Goal: Information Seeking & Learning: Learn about a topic

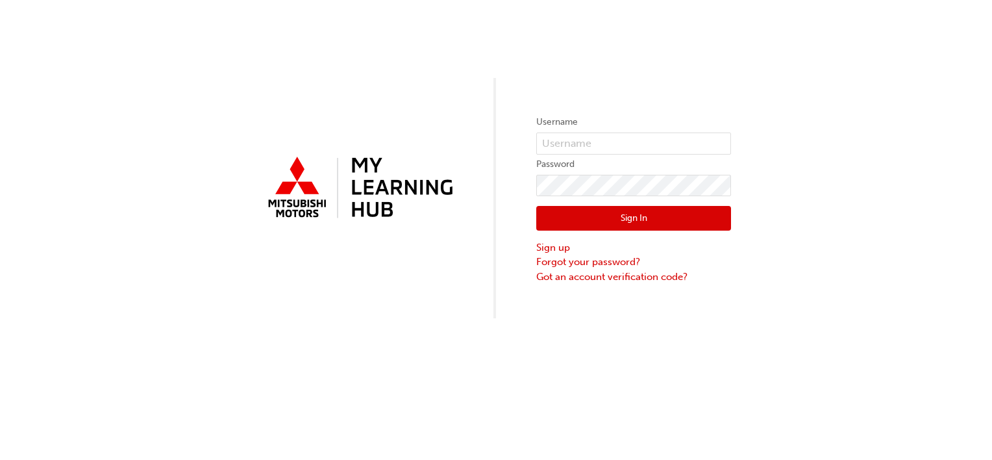
click at [989, 184] on div "Username Password Sign In Sign up Forgot your password? Got an account verifica…" at bounding box center [496, 159] width 992 height 318
click at [552, 143] on input "text" at bounding box center [633, 143] width 195 height 22
paste input "0005993386"
type input "0005993386"
click at [573, 210] on button "Sign In" at bounding box center [633, 218] width 195 height 25
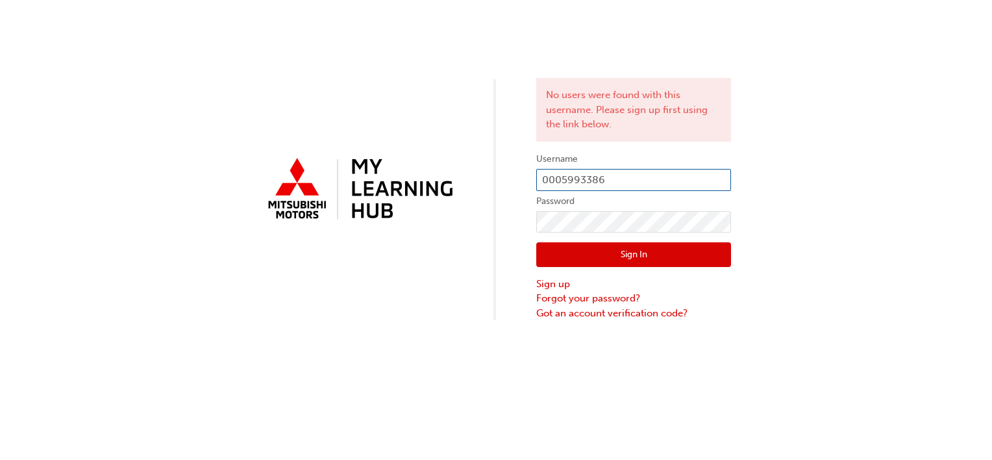
click at [617, 173] on input "0005993386" at bounding box center [633, 180] width 195 height 22
type input "0"
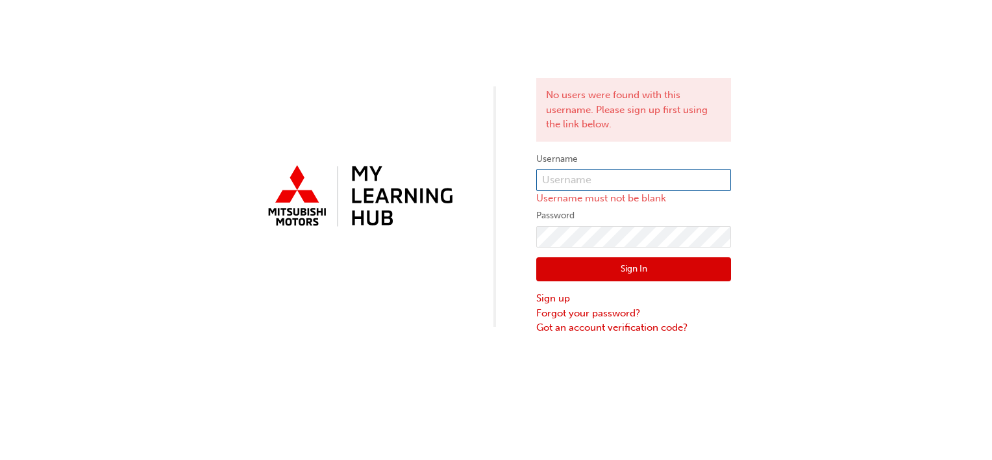
paste input "[PERSON_NAME]"
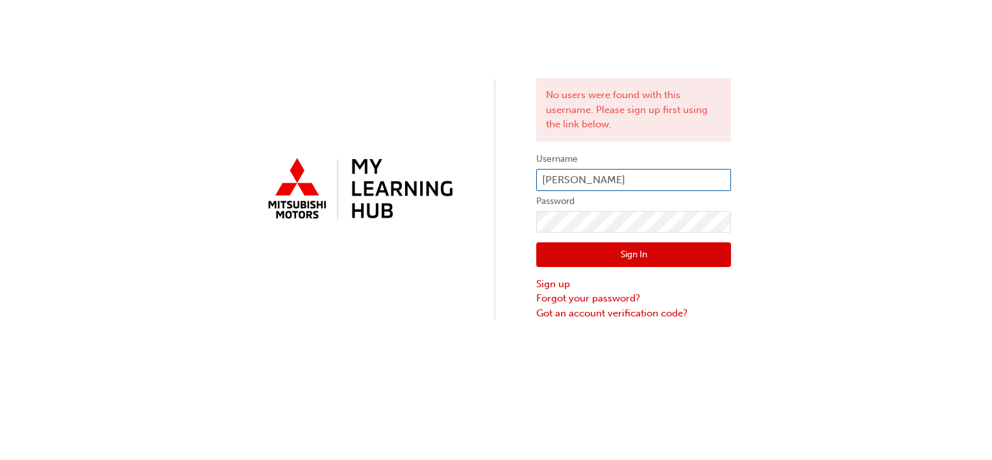
type input "[PERSON_NAME]"
click at [612, 253] on button "Sign In" at bounding box center [633, 254] width 195 height 25
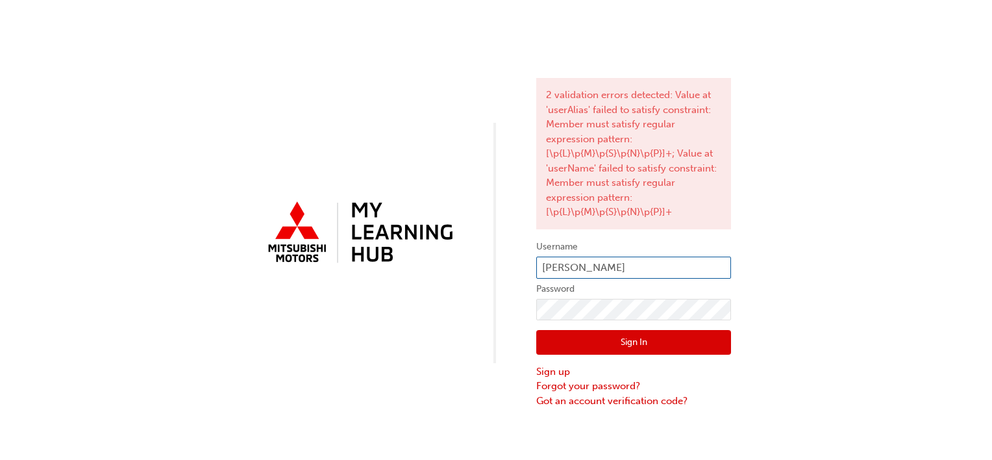
drag, startPoint x: 631, startPoint y: 263, endPoint x: 490, endPoint y: 266, distance: 140.3
click at [490, 266] on div "2 validation errors detected: Value at 'userAlias' failed to satisfy constraint…" at bounding box center [496, 204] width 992 height 408
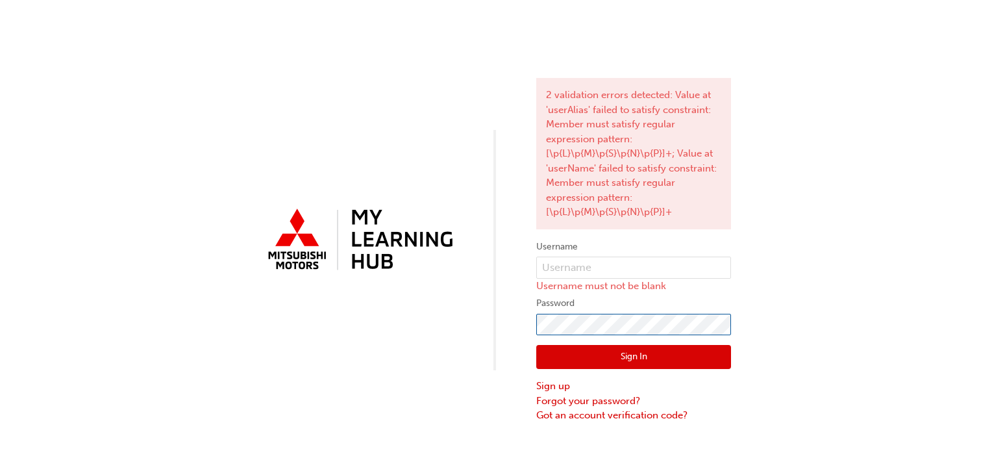
click at [469, 323] on div "2 validation errors detected: Value at 'userAlias' failed to satisfy constraint…" at bounding box center [496, 211] width 992 height 423
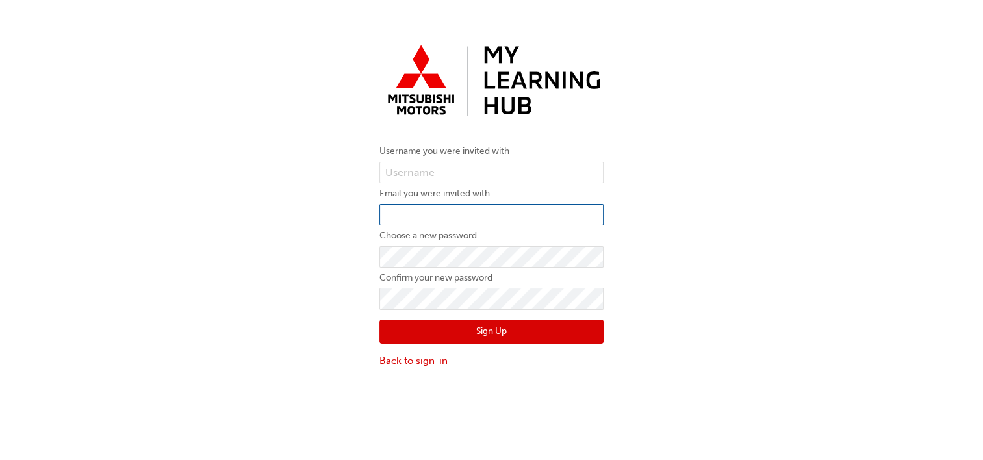
click at [406, 216] on input "email" at bounding box center [491, 215] width 224 height 22
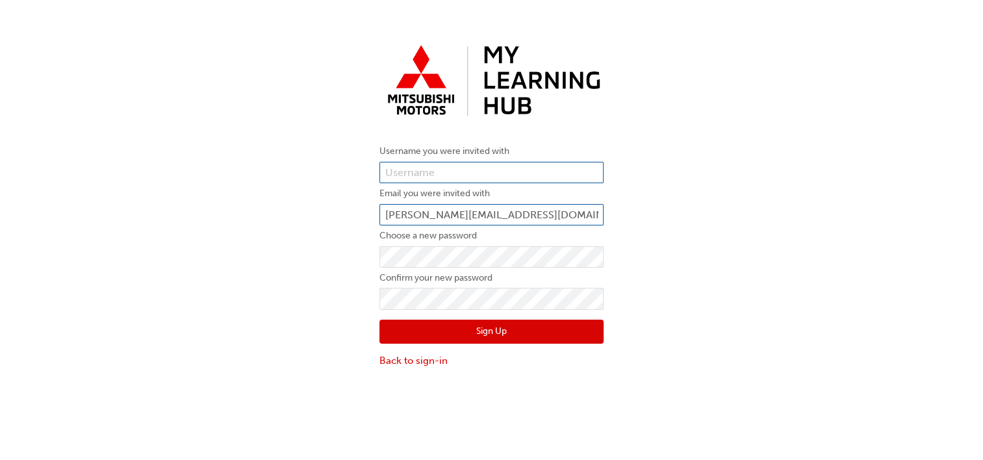
type input "foreman@snsubaru.com.au"
click at [420, 170] on input "text" at bounding box center [491, 173] width 224 height 22
type input "SCOTT HART"
click at [465, 328] on button "Sign Up" at bounding box center [491, 332] width 224 height 25
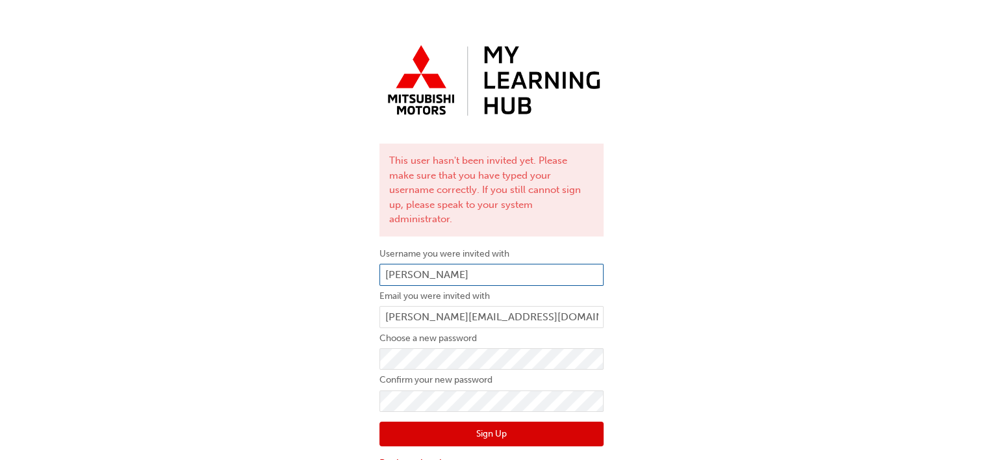
click at [478, 264] on input "SCOTT HART" at bounding box center [491, 275] width 224 height 22
type input "S"
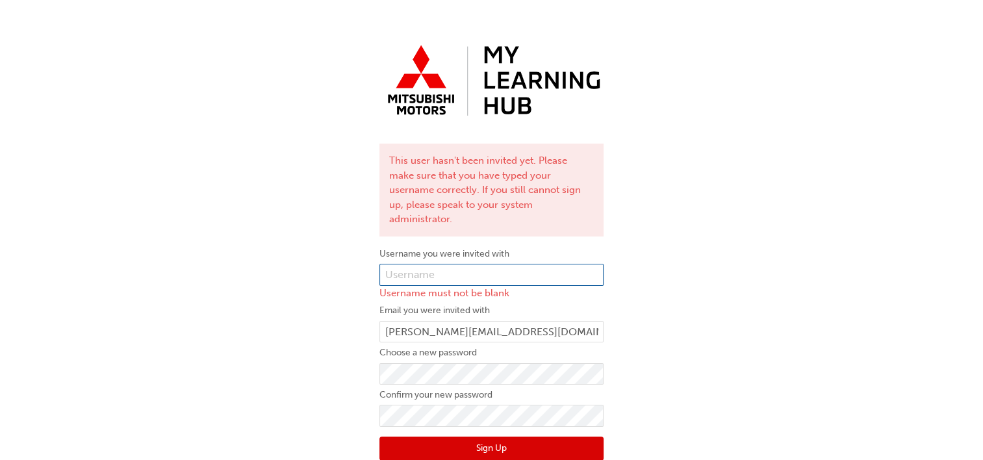
paste input "0005993386"
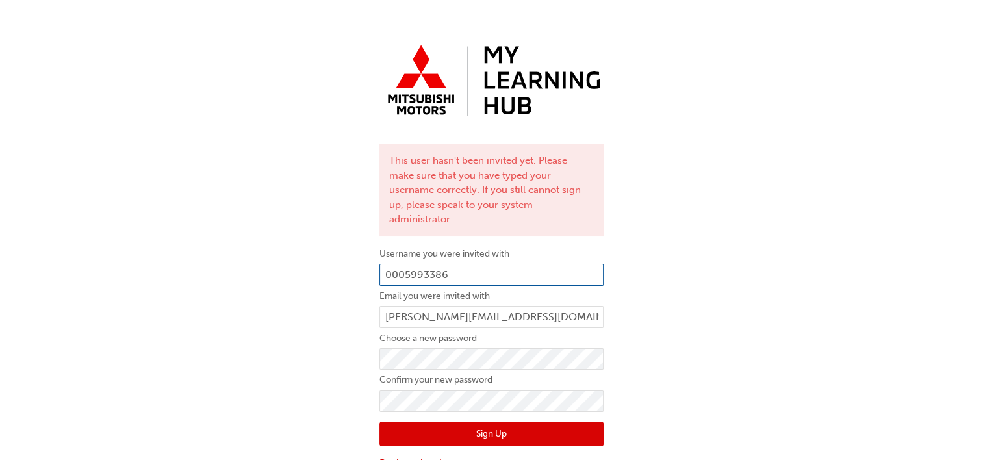
type input "0005993386"
click at [508, 421] on button "Sign Up" at bounding box center [491, 433] width 224 height 25
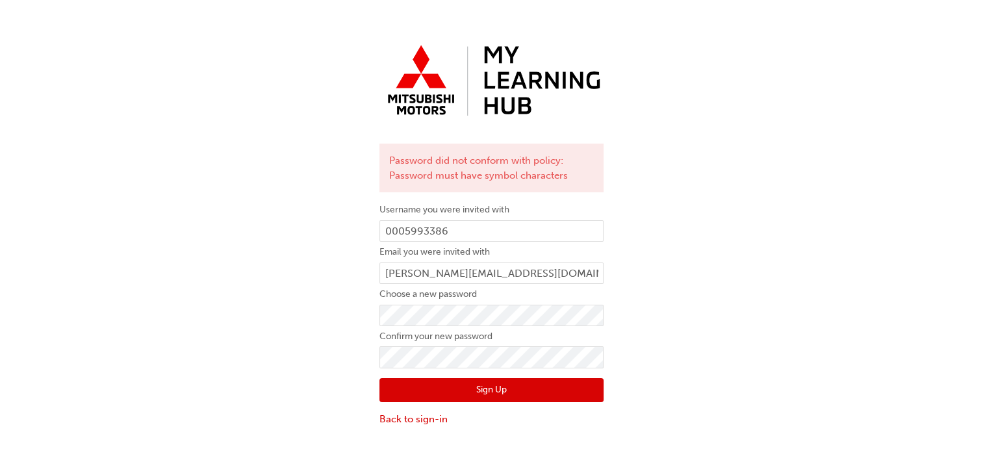
scroll to position [29, 0]
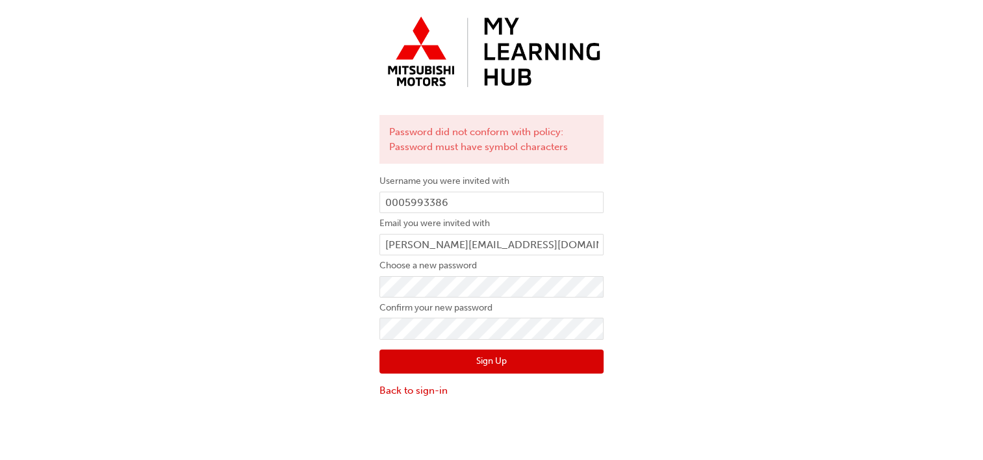
click at [522, 359] on button "Sign Up" at bounding box center [491, 361] width 224 height 25
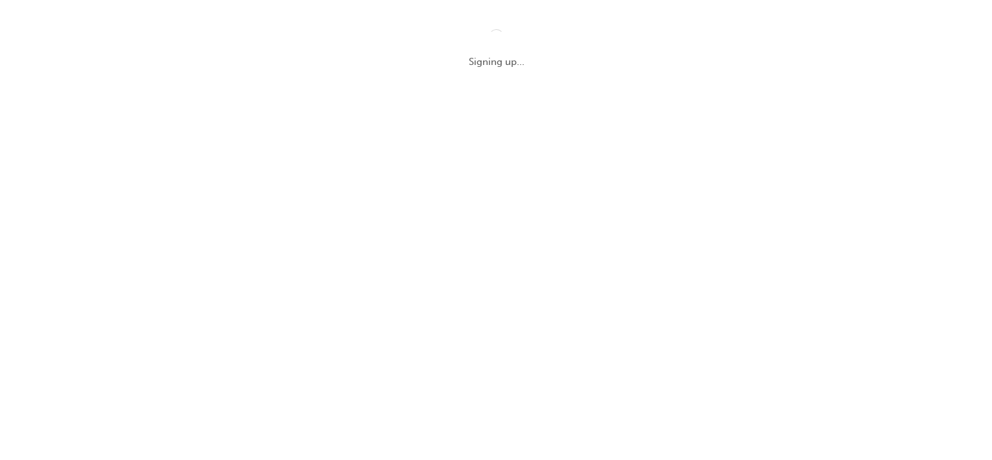
scroll to position [0, 0]
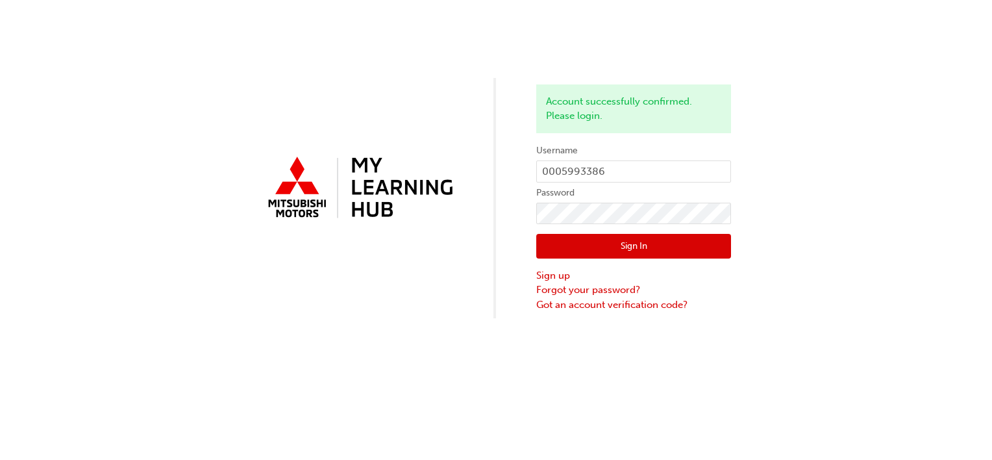
drag, startPoint x: 654, startPoint y: 247, endPoint x: 730, endPoint y: 247, distance: 76.0
click at [654, 247] on button "Sign In" at bounding box center [633, 246] width 195 height 25
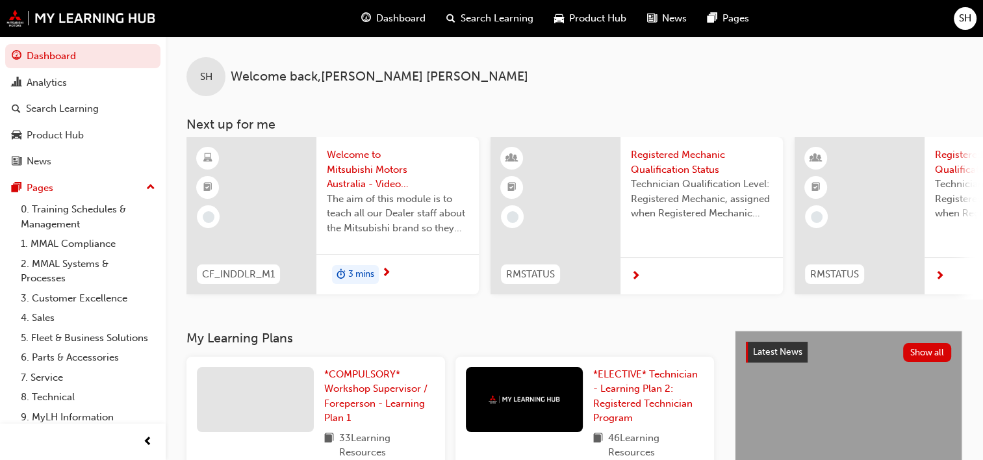
click at [393, 265] on div "3 mins" at bounding box center [397, 274] width 162 height 41
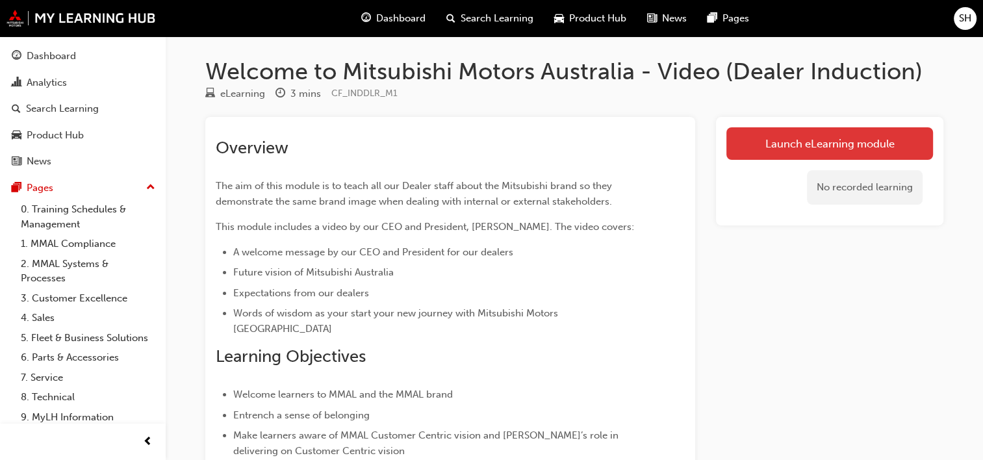
click at [755, 147] on link "Launch eLearning module" at bounding box center [829, 143] width 207 height 32
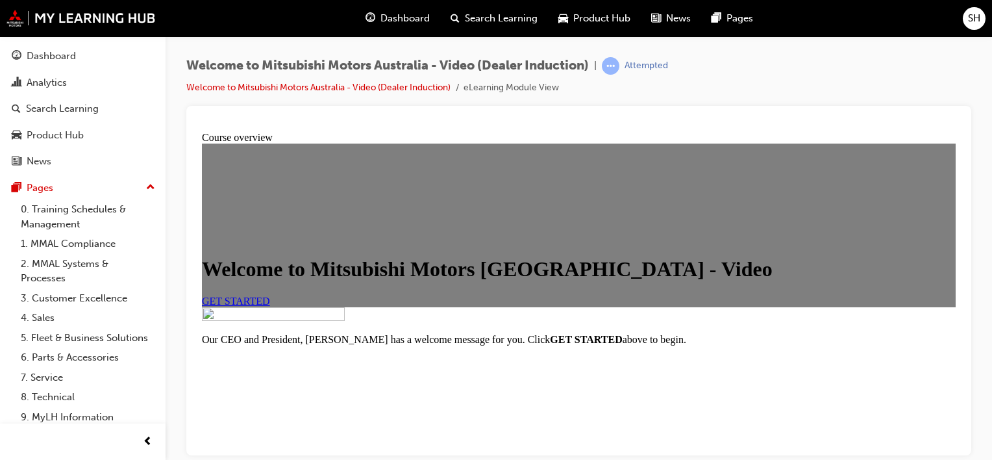
scroll to position [89, 0]
click at [270, 306] on span "GET STARTED" at bounding box center [236, 300] width 68 height 11
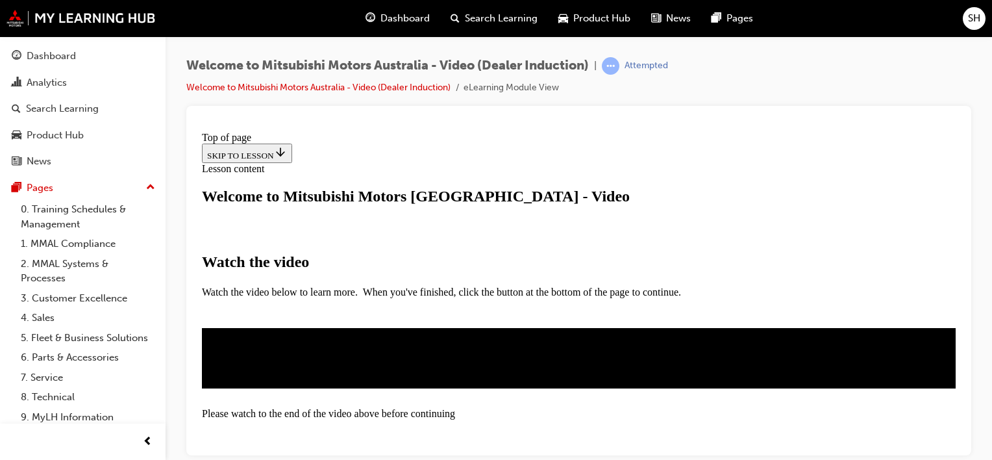
scroll to position [260, 0]
